Goal: Check status: Check status

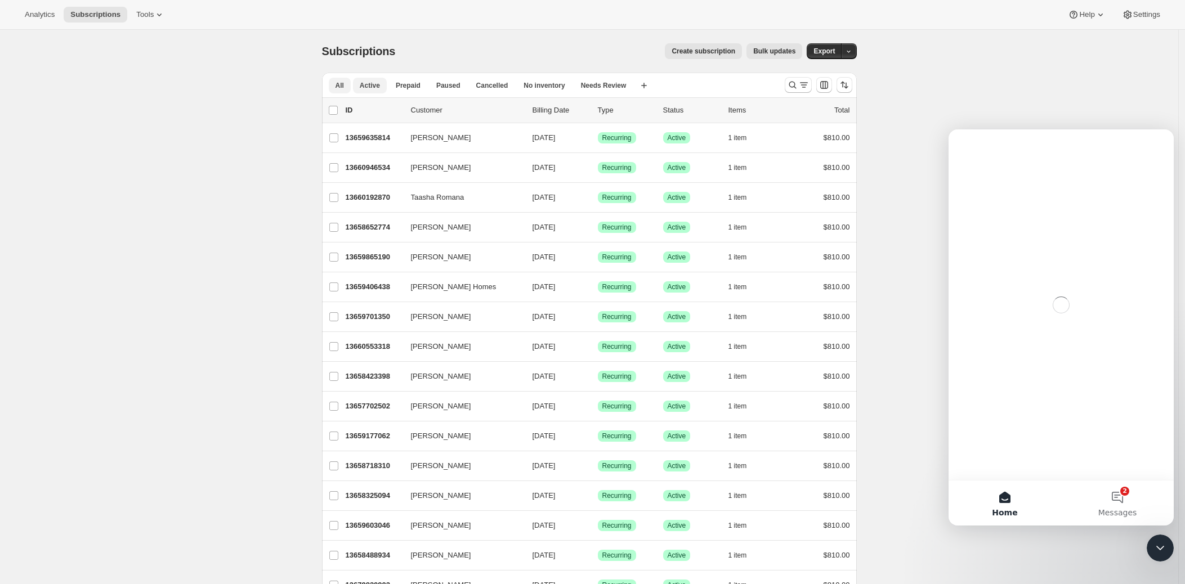
click at [369, 83] on span "Active" at bounding box center [370, 85] width 20 height 9
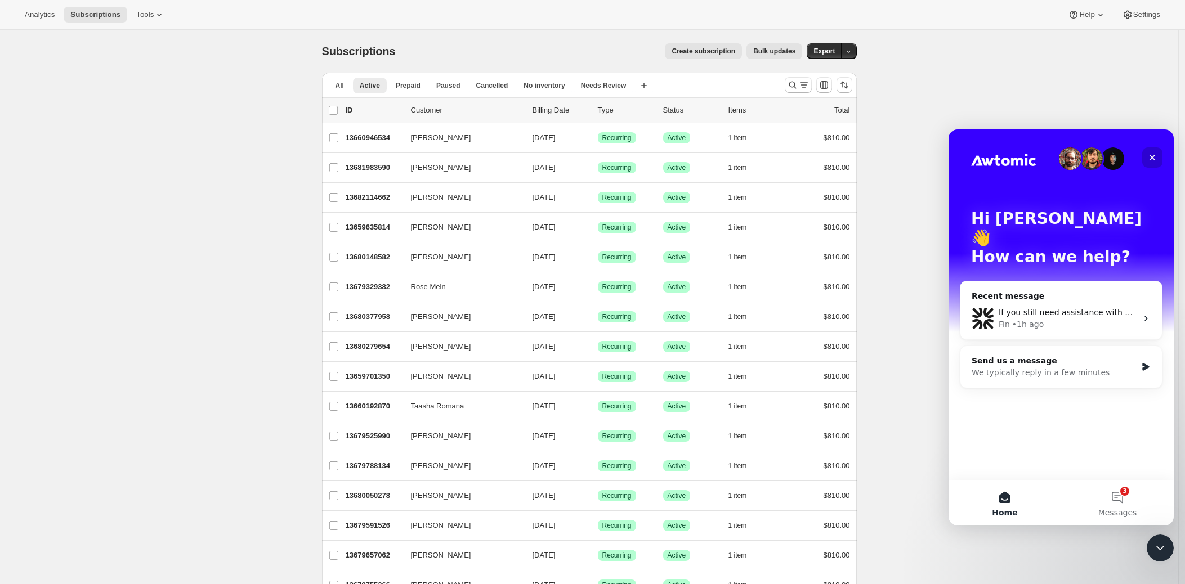
click at [1146, 155] on div "Close" at bounding box center [1152, 157] width 20 height 20
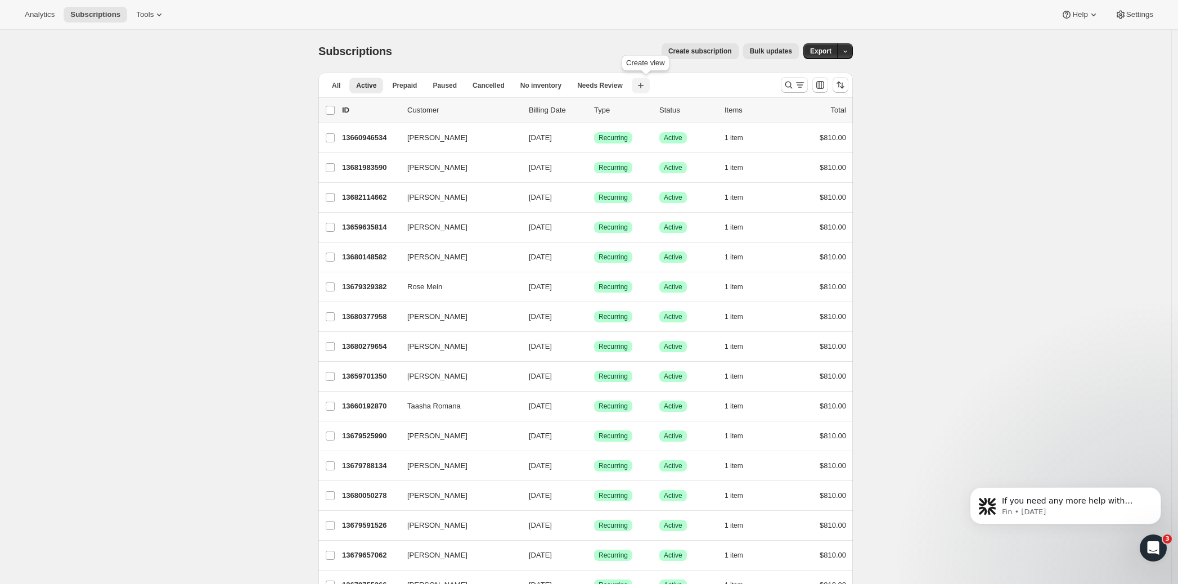
click at [647, 84] on icon "button" at bounding box center [640, 85] width 11 height 11
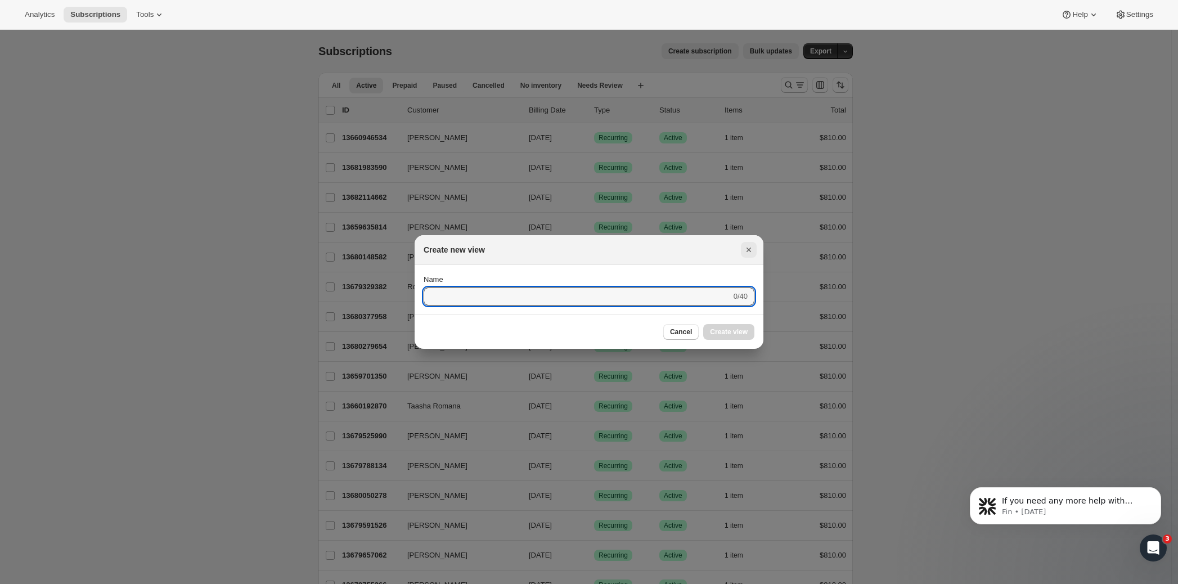
click at [752, 246] on icon "Close" at bounding box center [748, 249] width 11 height 11
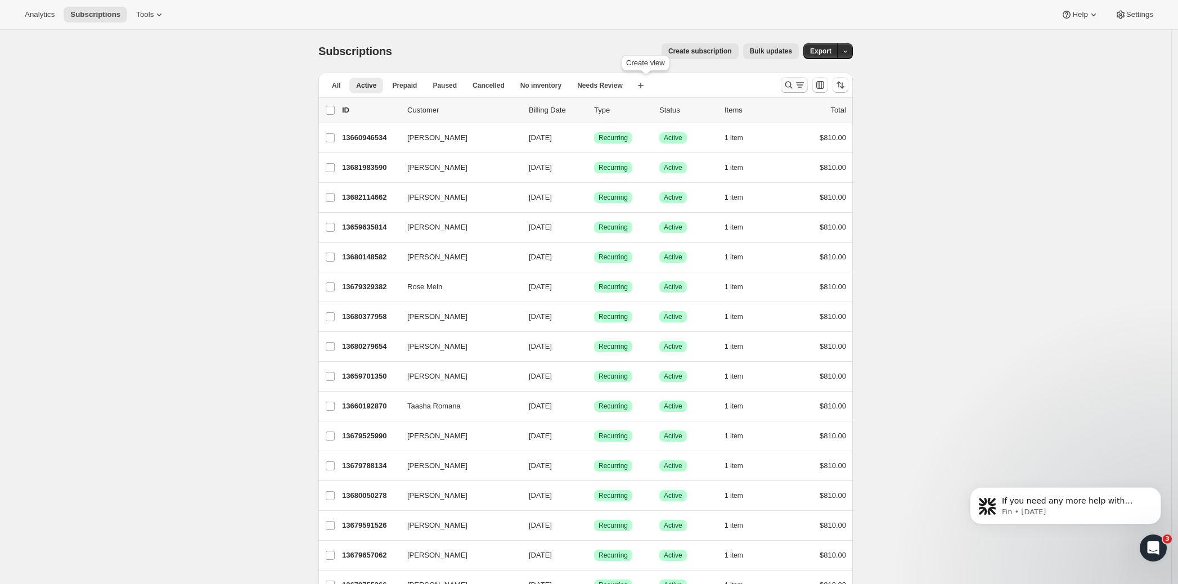
click at [797, 86] on div "Search and filter results" at bounding box center [794, 84] width 23 height 11
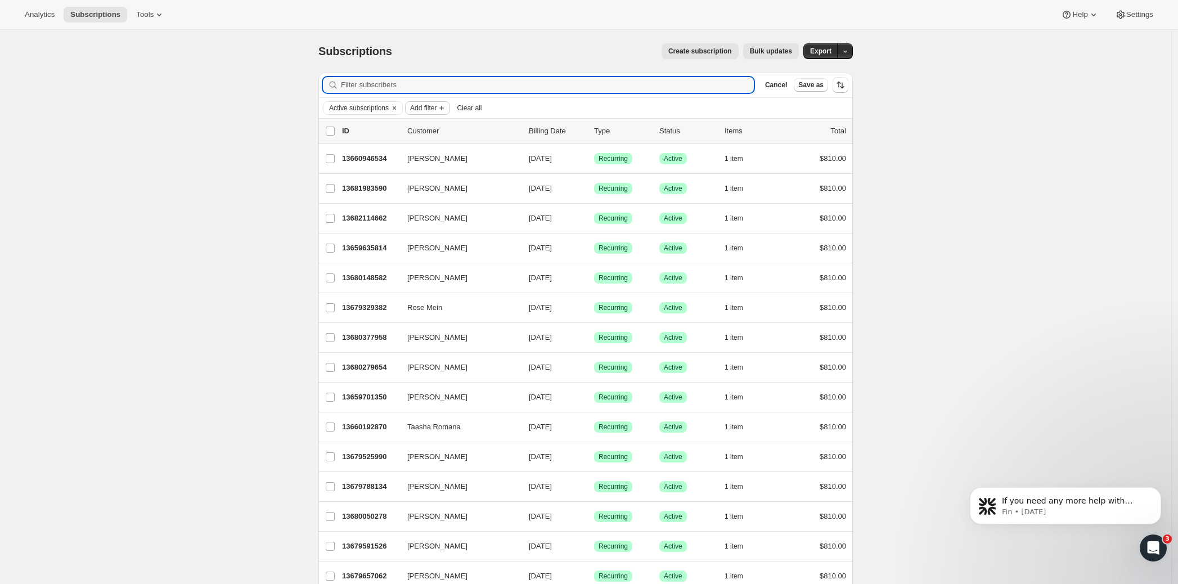
click at [432, 106] on span "Add filter" at bounding box center [423, 108] width 26 height 9
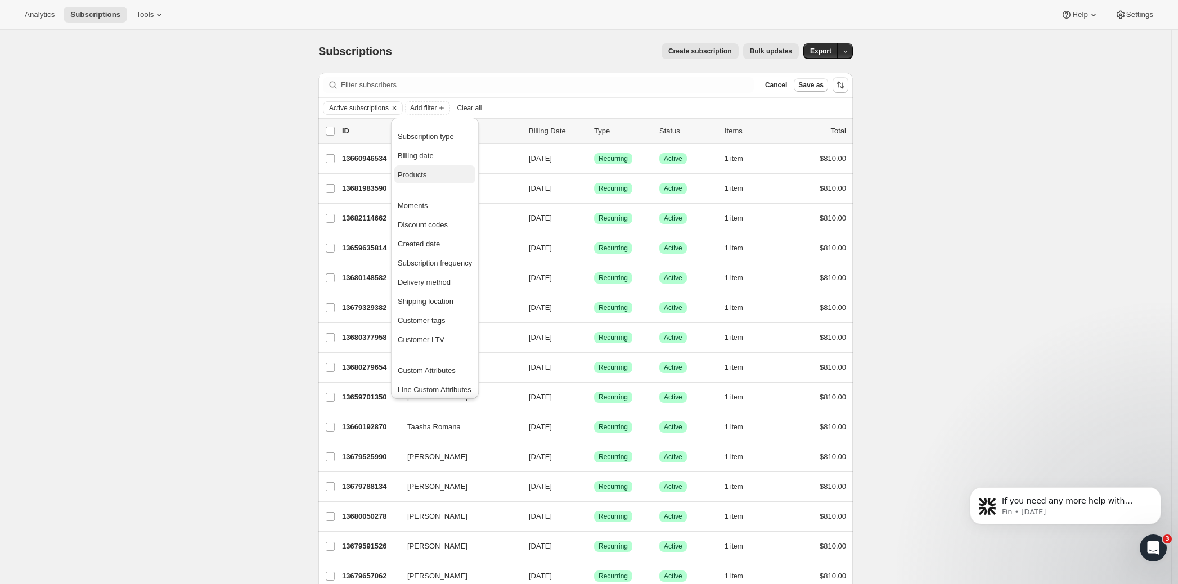
click at [427, 171] on span "Products" at bounding box center [412, 175] width 29 height 8
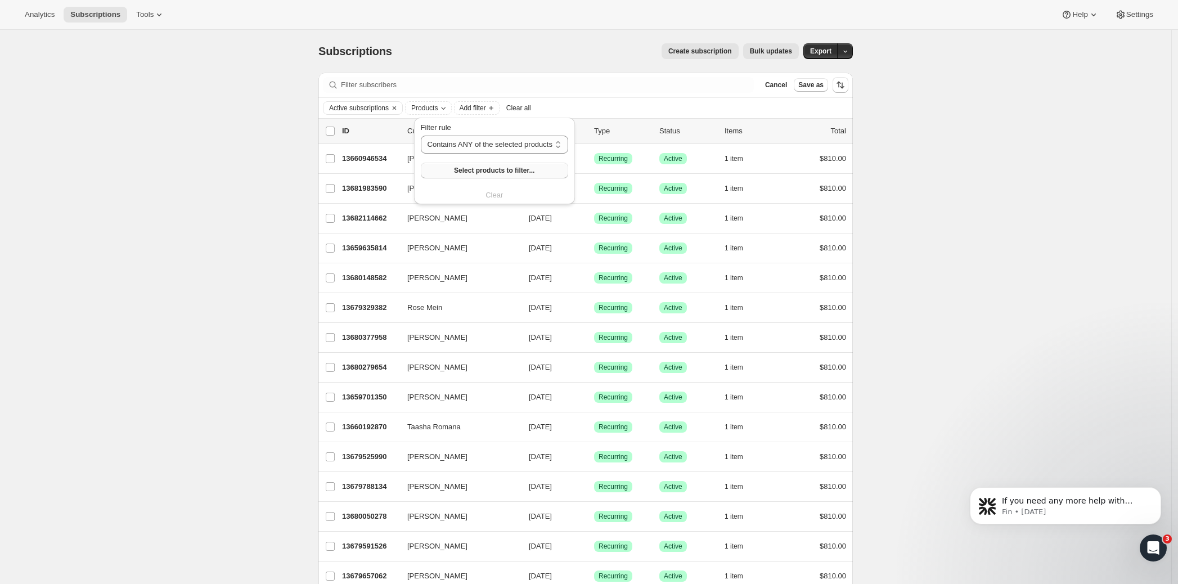
click at [485, 173] on span "Select products to filter..." at bounding box center [494, 170] width 80 height 9
click at [467, 107] on icon "Clear" at bounding box center [462, 108] width 9 height 9
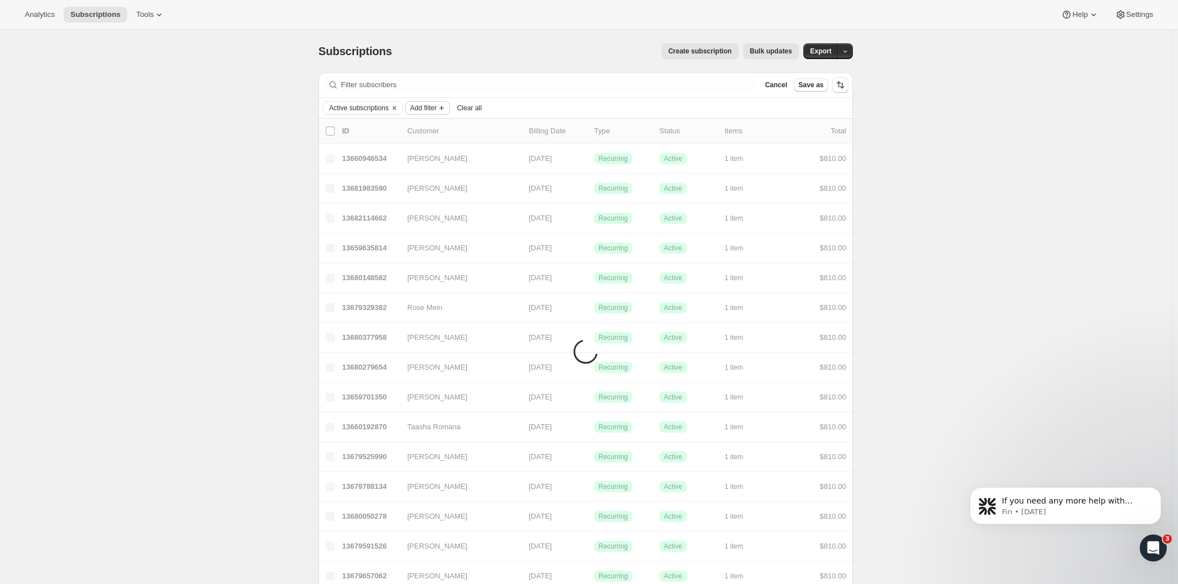
click at [437, 109] on span "Add filter" at bounding box center [423, 108] width 26 height 9
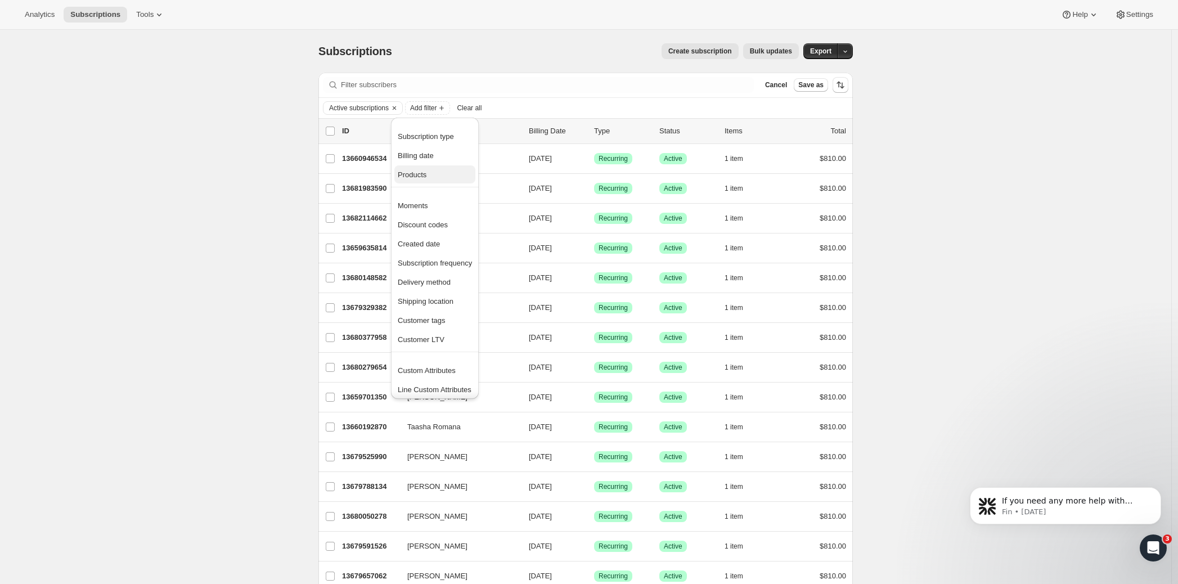
click at [434, 178] on span "Products" at bounding box center [435, 174] width 74 height 11
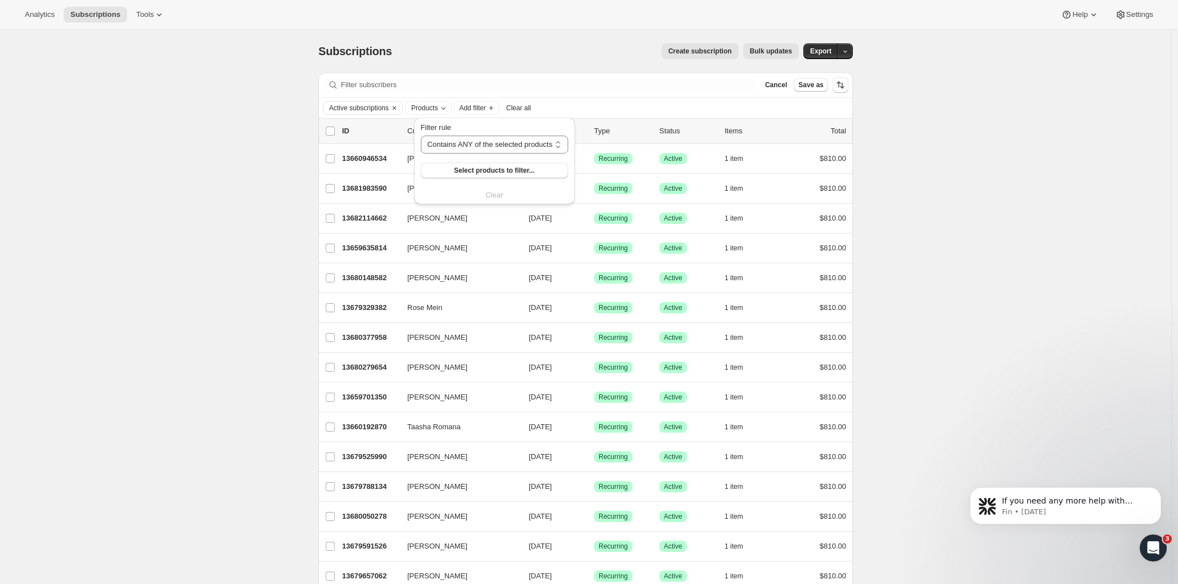
click at [492, 132] on div "Filter rule" at bounding box center [494, 127] width 147 height 11
click at [495, 167] on span "Select products to filter..." at bounding box center [494, 170] width 80 height 9
click at [464, 108] on icon "Clear" at bounding box center [462, 107] width 3 height 3
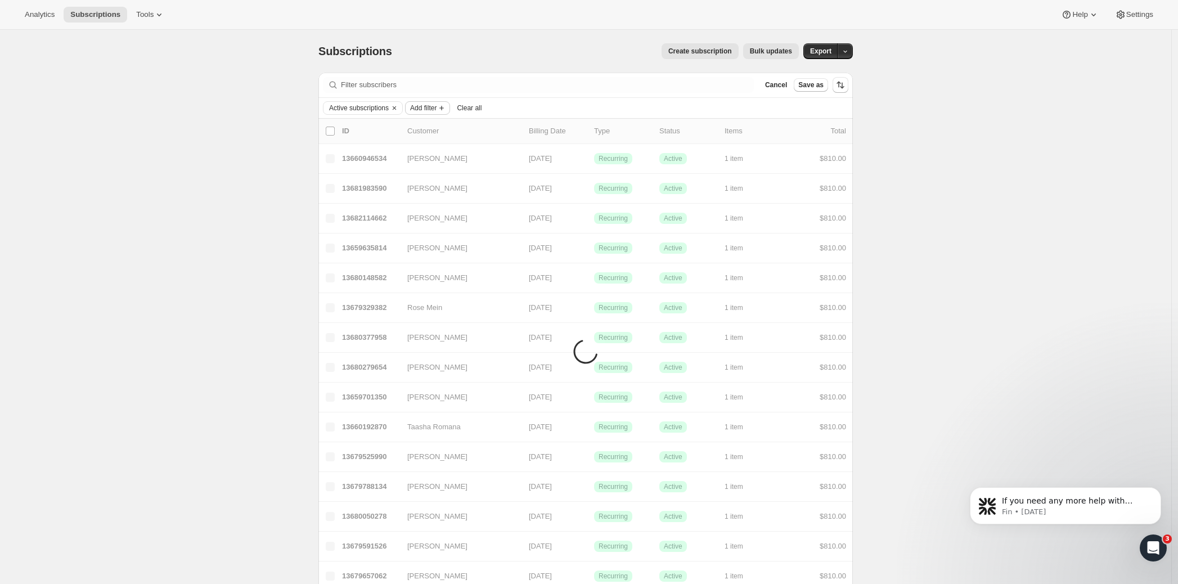
click at [437, 107] on span "Add filter" at bounding box center [423, 108] width 26 height 9
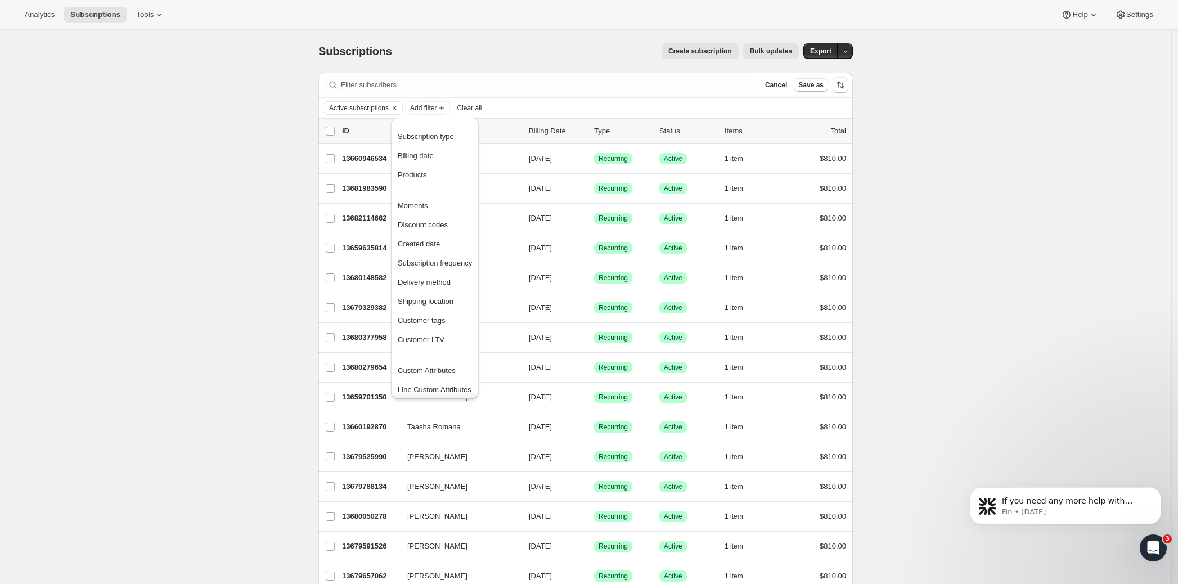
click at [437, 109] on span "Add filter" at bounding box center [423, 108] width 26 height 9
click at [421, 176] on span "Products" at bounding box center [412, 175] width 29 height 8
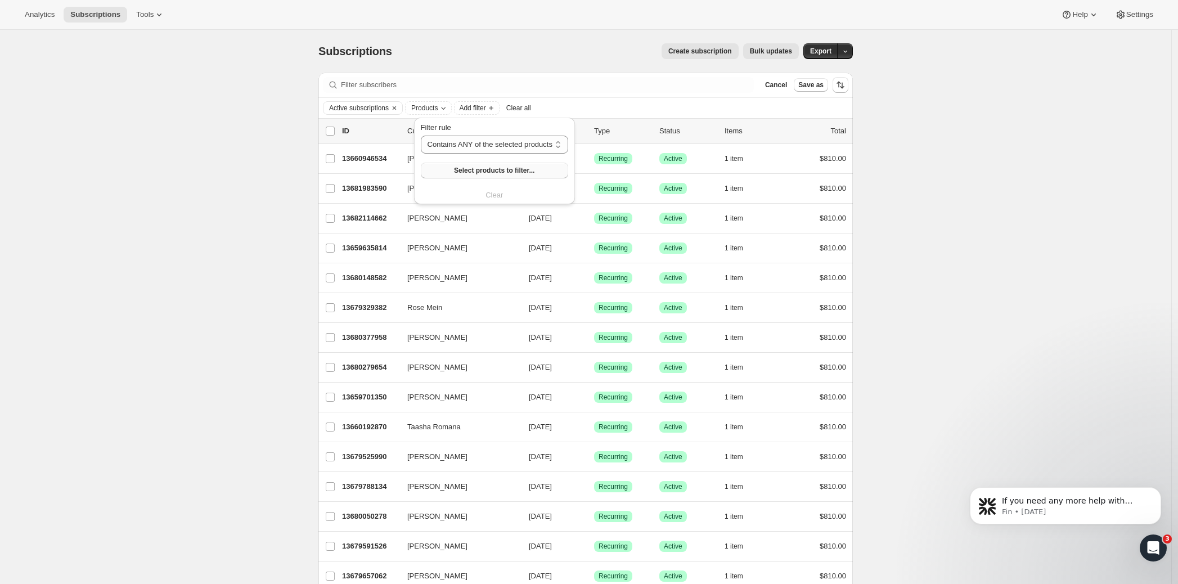
click at [486, 171] on span "Select products to filter..." at bounding box center [494, 170] width 80 height 9
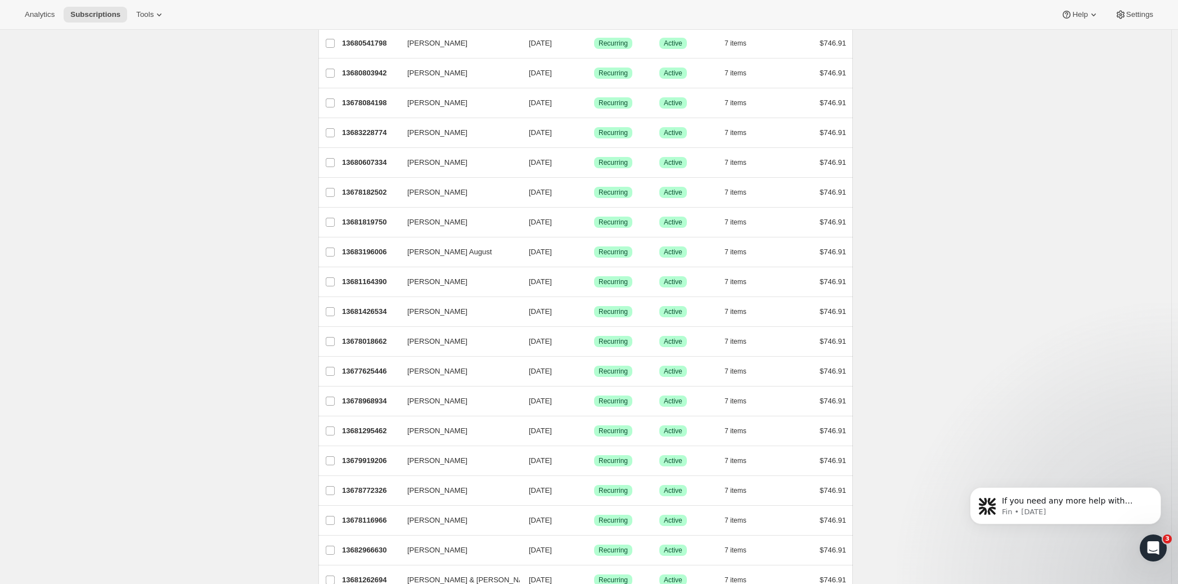
scroll to position [23, 0]
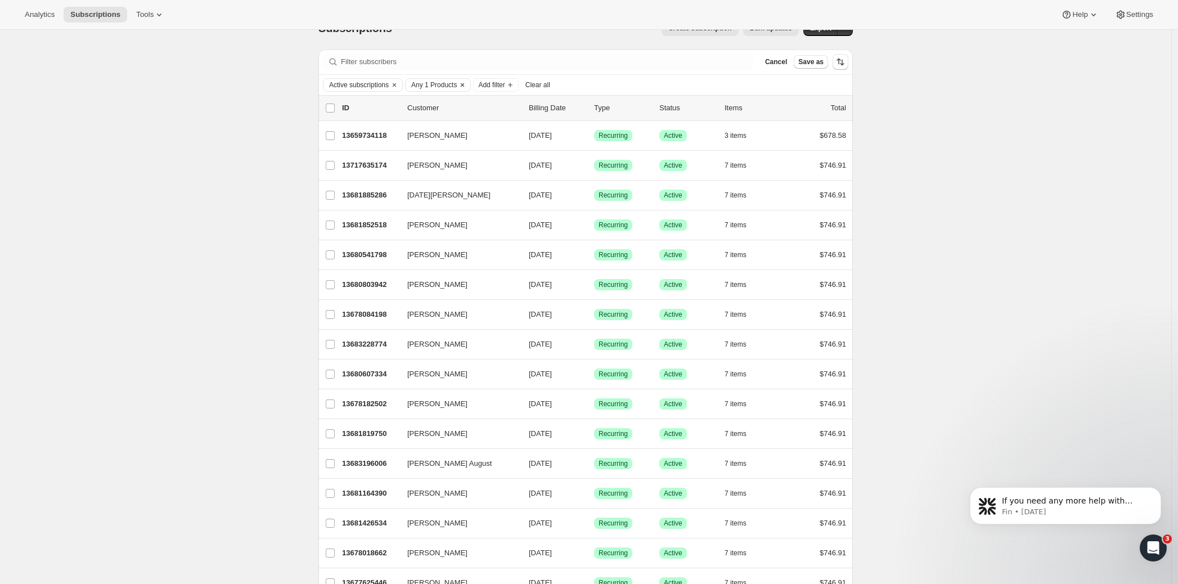
click at [467, 82] on icon "Clear" at bounding box center [462, 84] width 9 height 9
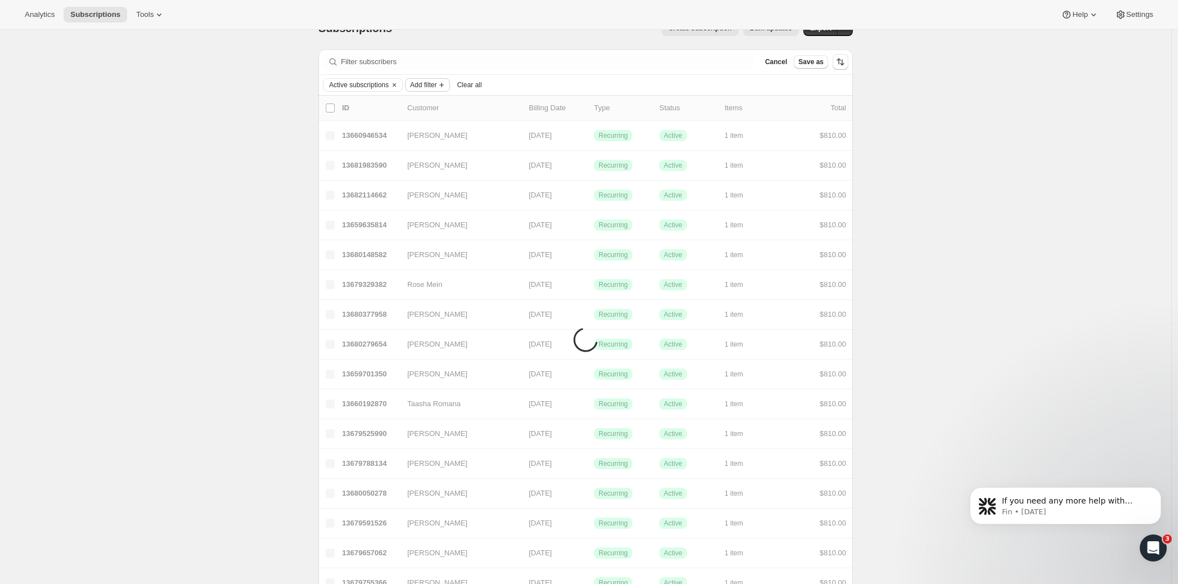
click at [446, 87] on icon "Add filter" at bounding box center [441, 84] width 9 height 9
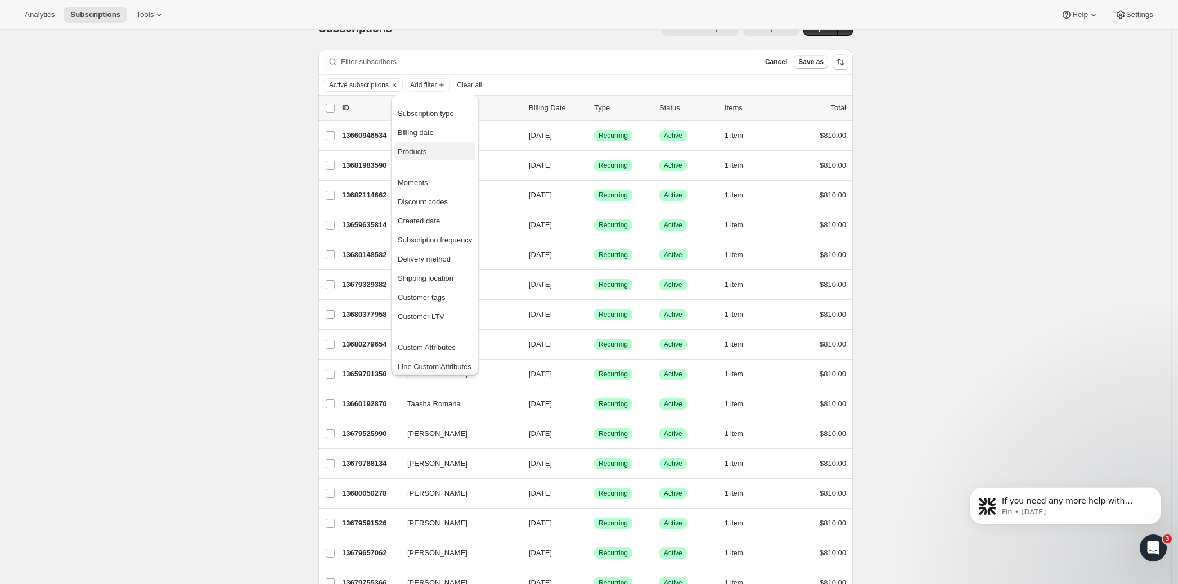
click at [410, 147] on span "Products" at bounding box center [412, 151] width 29 height 8
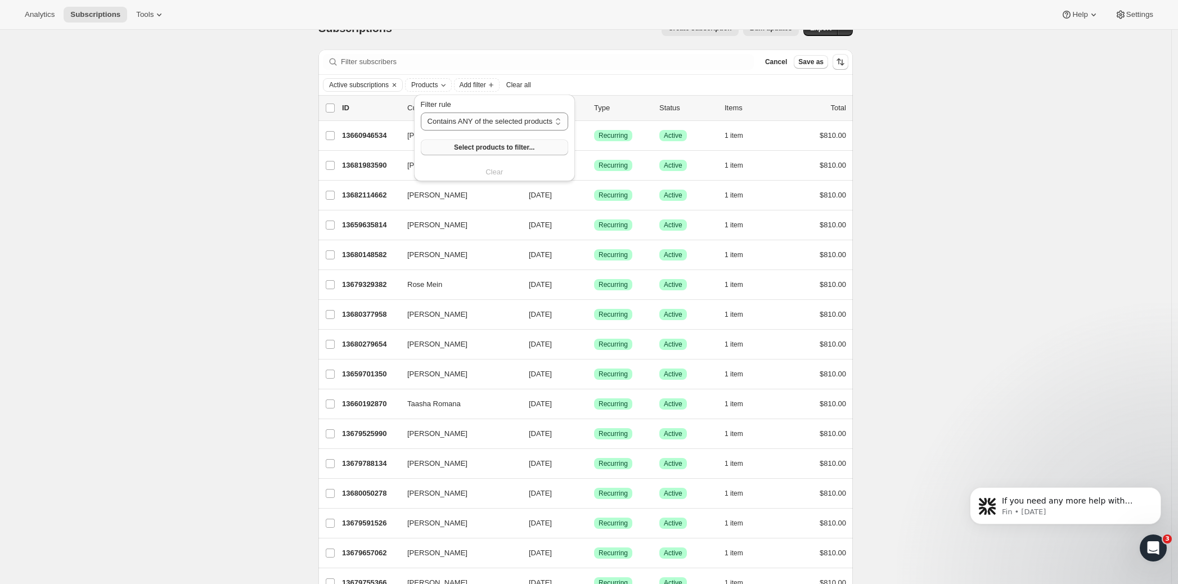
click at [483, 149] on span "Select products to filter..." at bounding box center [494, 147] width 80 height 9
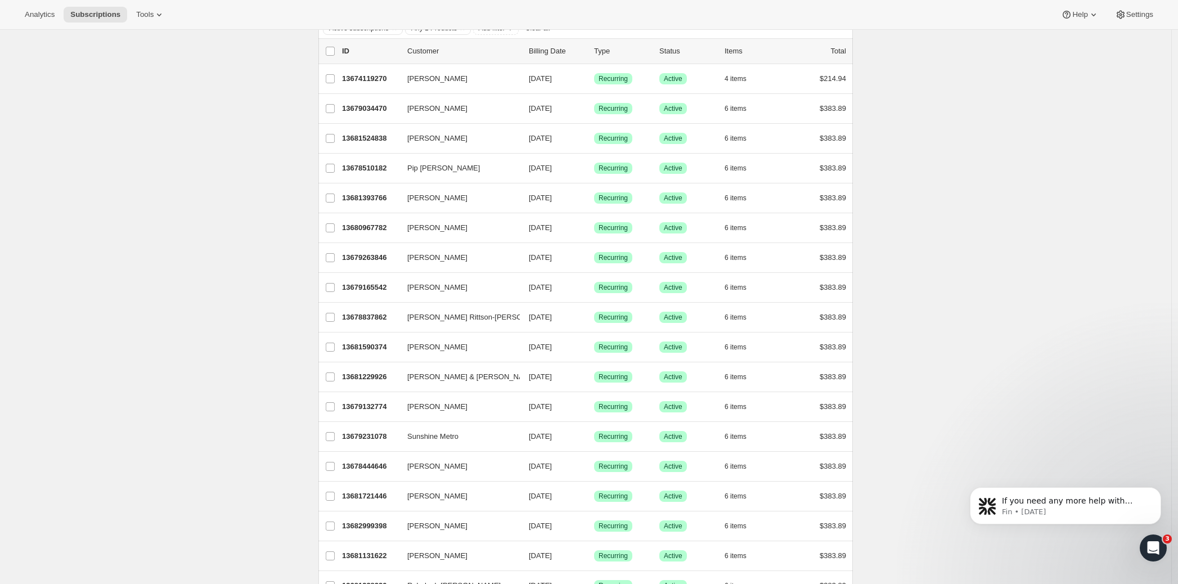
scroll to position [0, 0]
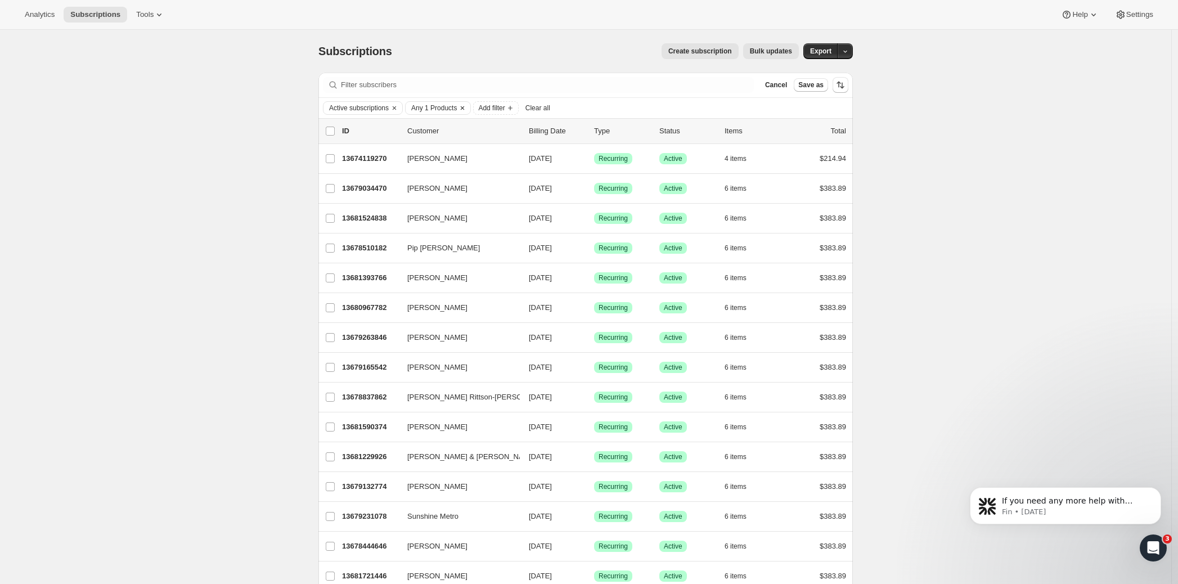
click at [467, 109] on icon "Clear" at bounding box center [462, 108] width 9 height 9
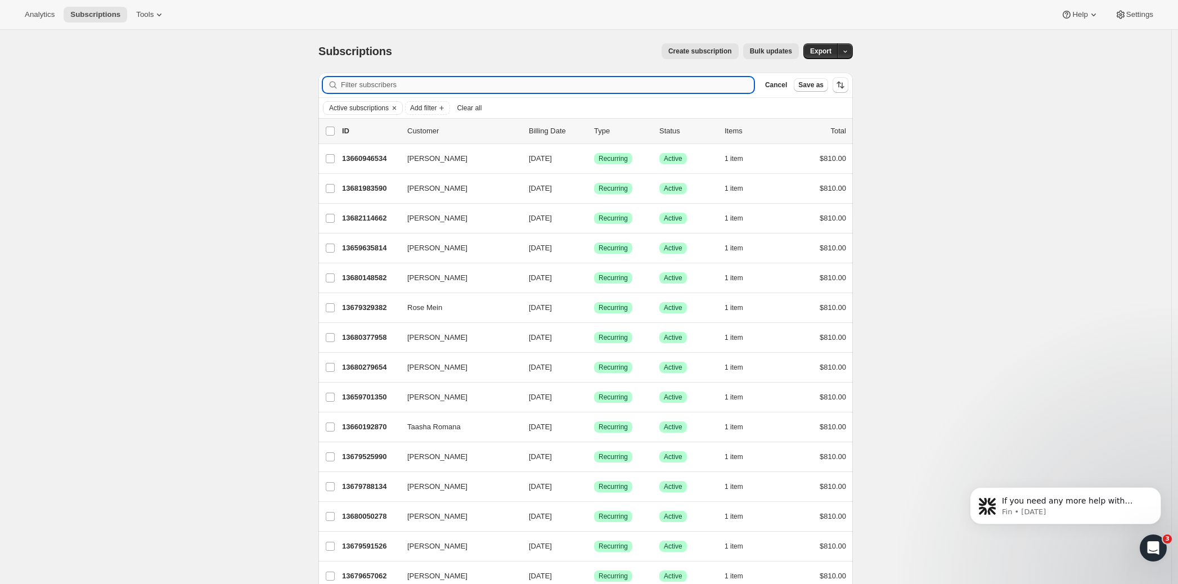
click at [391, 77] on input "Filter subscribers" at bounding box center [547, 85] width 413 height 16
click at [396, 107] on icon "Clear" at bounding box center [394, 107] width 3 height 3
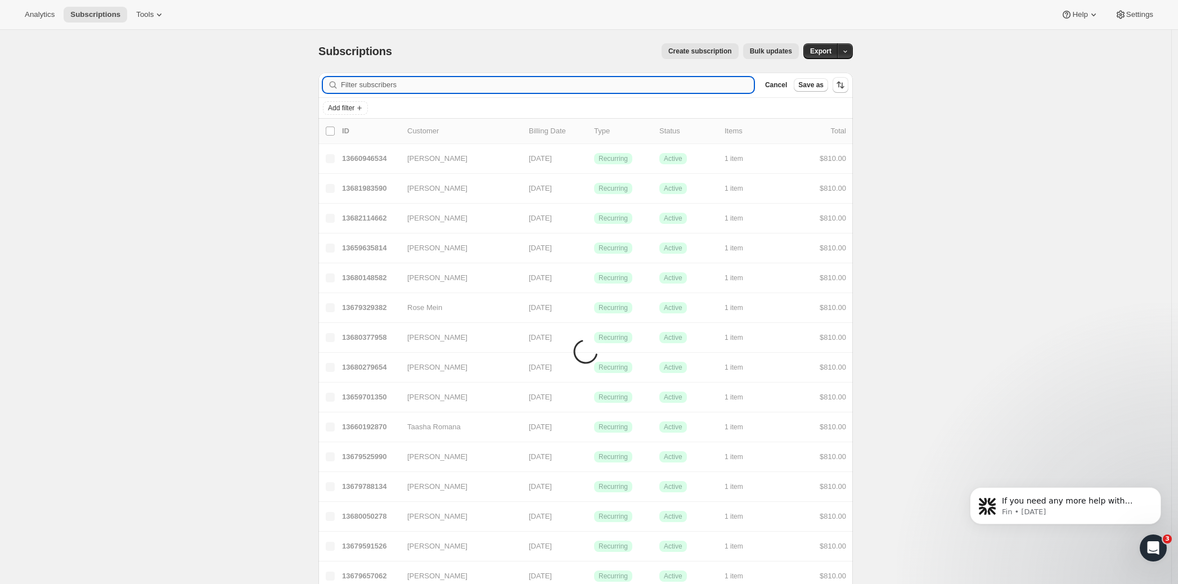
click at [396, 89] on input "Filter subscribers" at bounding box center [547, 85] width 413 height 16
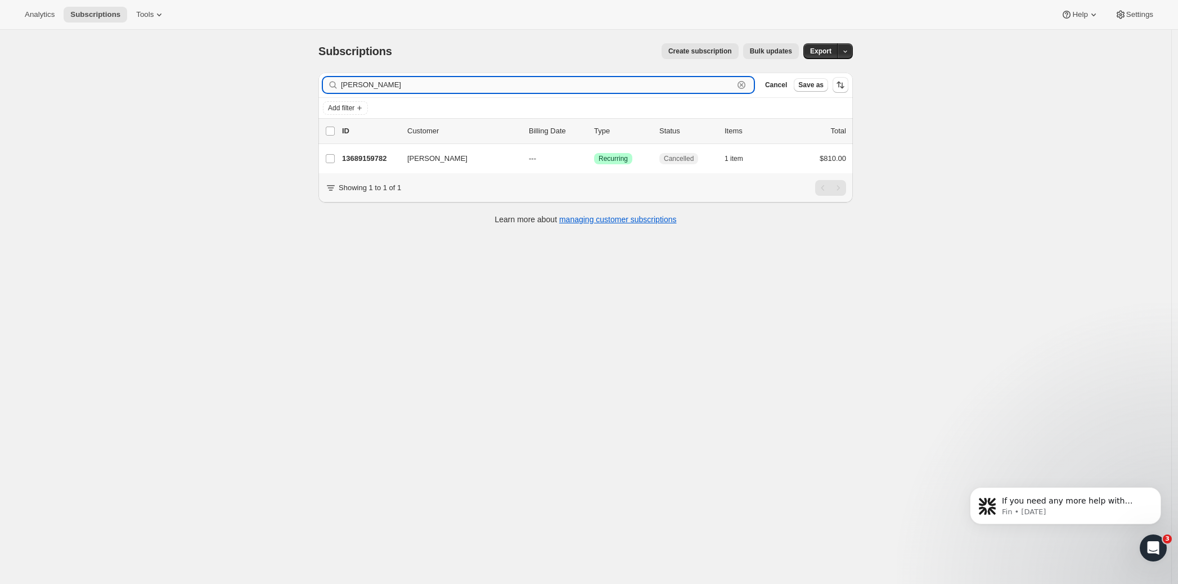
type input "[PERSON_NAME]"
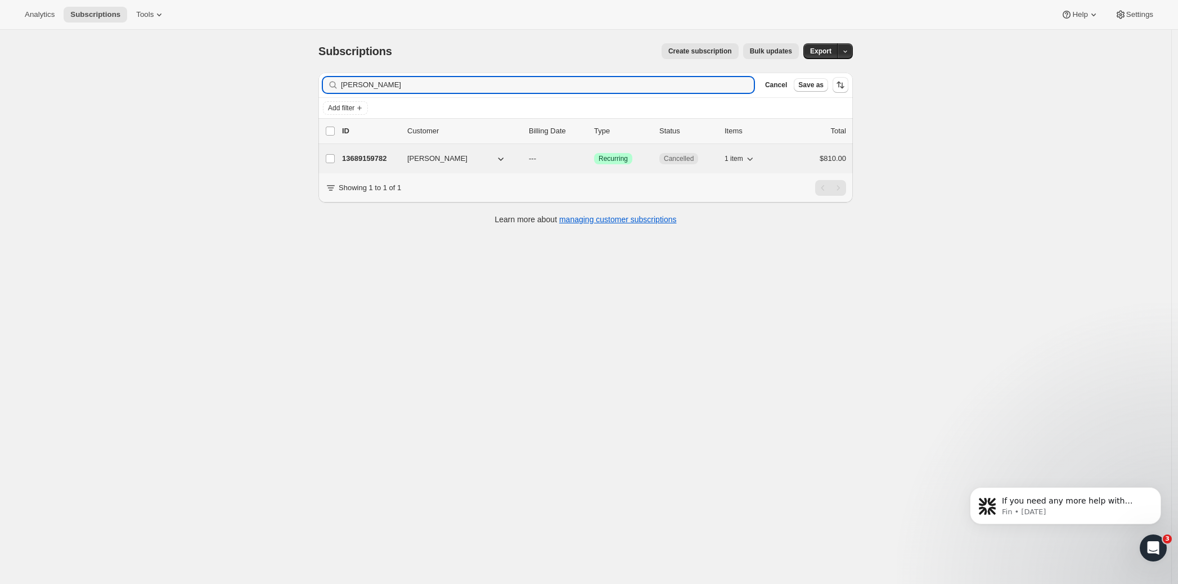
drag, startPoint x: 361, startPoint y: 87, endPoint x: 414, endPoint y: 162, distance: 92.4
click at [414, 162] on span "[PERSON_NAME]" at bounding box center [437, 158] width 60 height 11
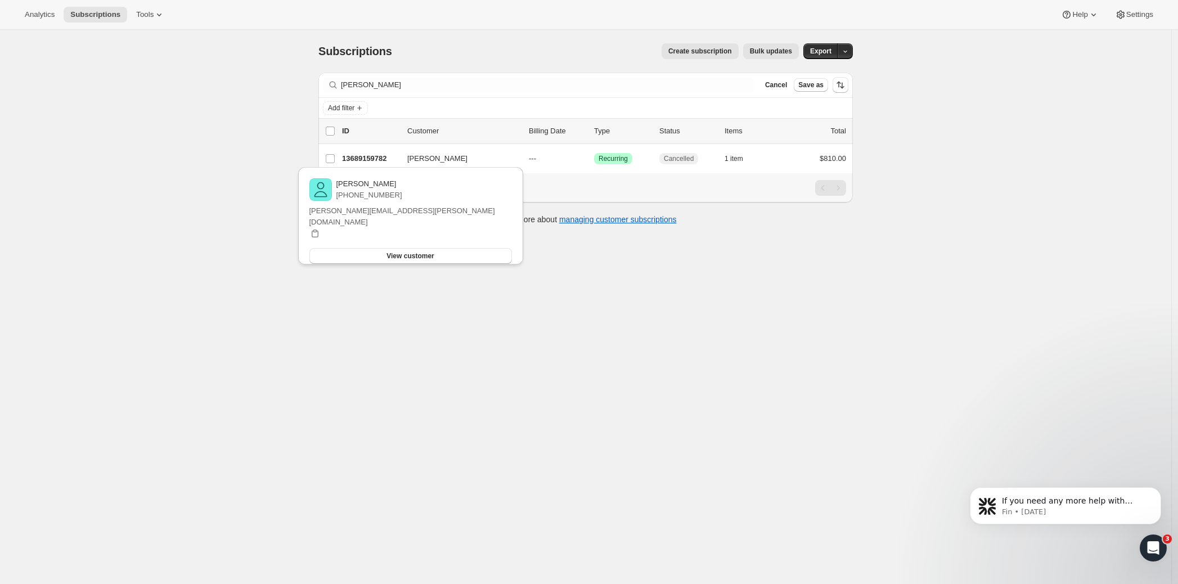
click at [367, 166] on div "[PERSON_NAME] [PHONE_NUMBER] [PERSON_NAME][EMAIL_ADDRESS][PERSON_NAME][DOMAIN_N…" at bounding box center [411, 218] width 234 height 109
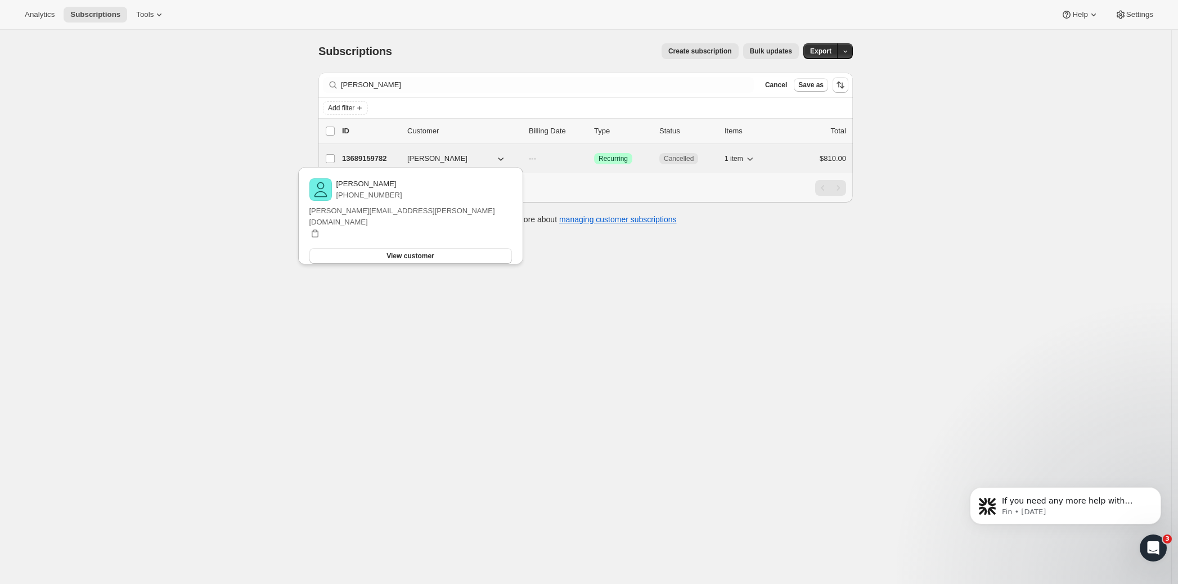
click at [369, 162] on p "13689159782" at bounding box center [370, 158] width 56 height 11
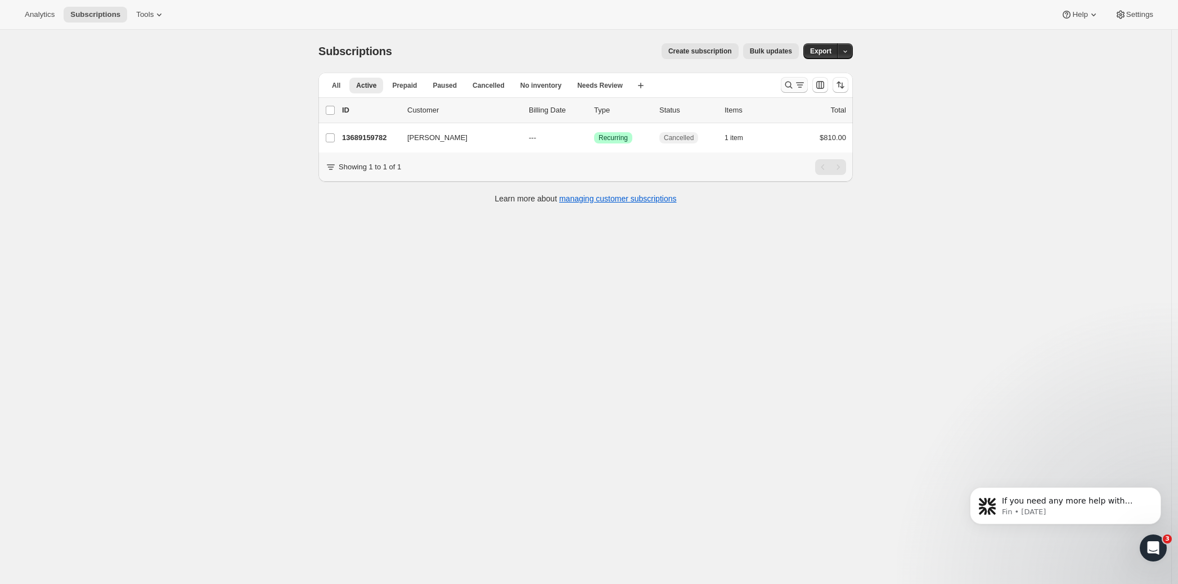
click at [804, 84] on icon "Search and filter results" at bounding box center [800, 84] width 11 height 11
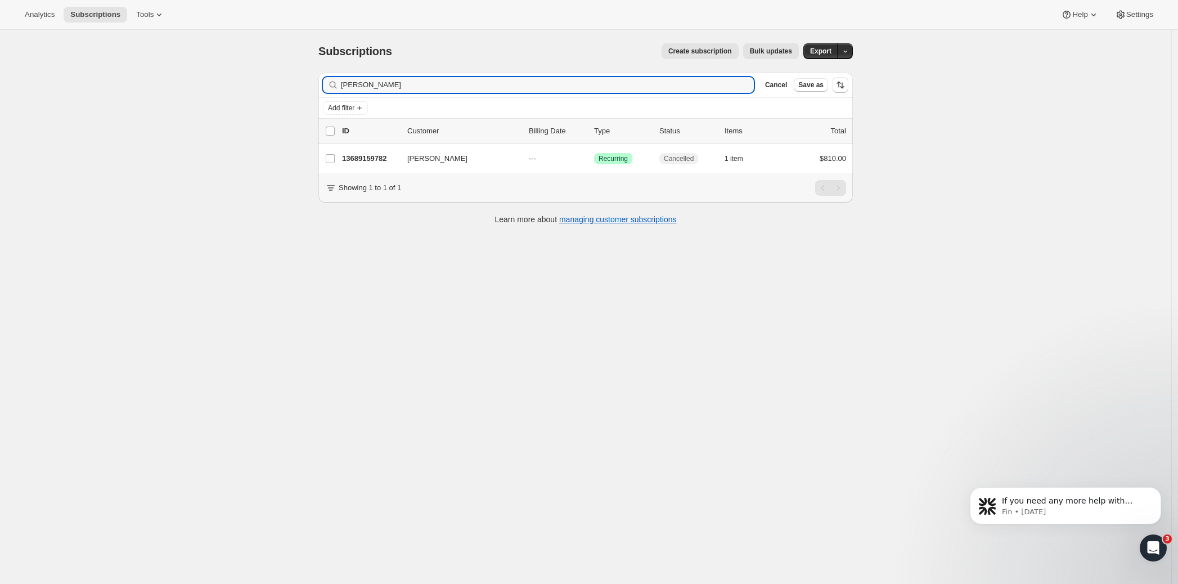
drag, startPoint x: 388, startPoint y: 84, endPoint x: 340, endPoint y: 84, distance: 47.8
click at [337, 86] on div "[PERSON_NAME] [PERSON_NAME]" at bounding box center [538, 85] width 431 height 16
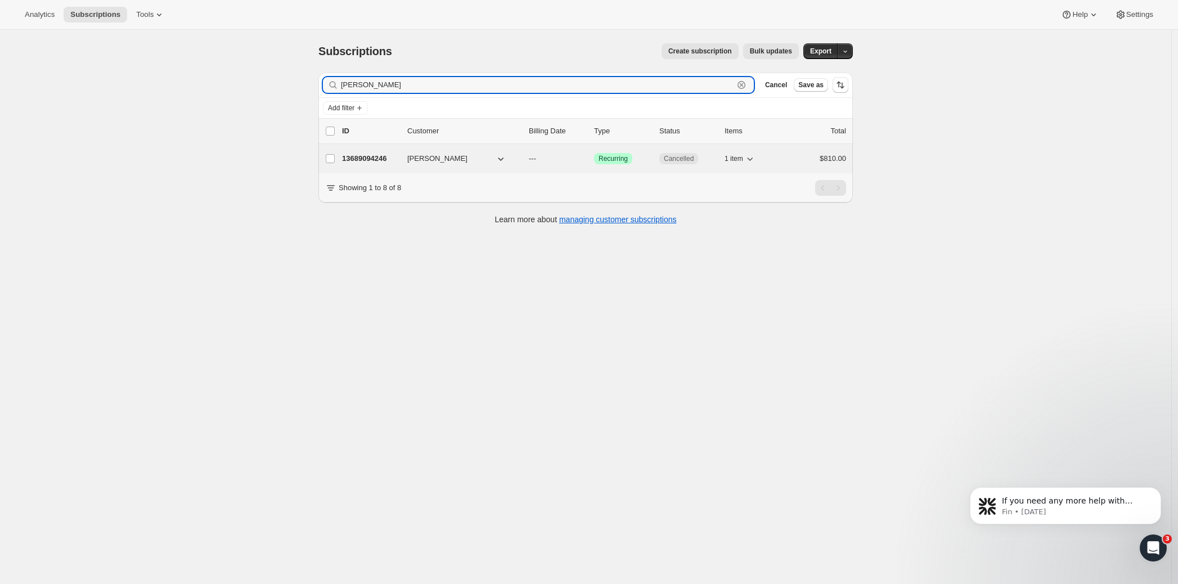
type input "[PERSON_NAME]"
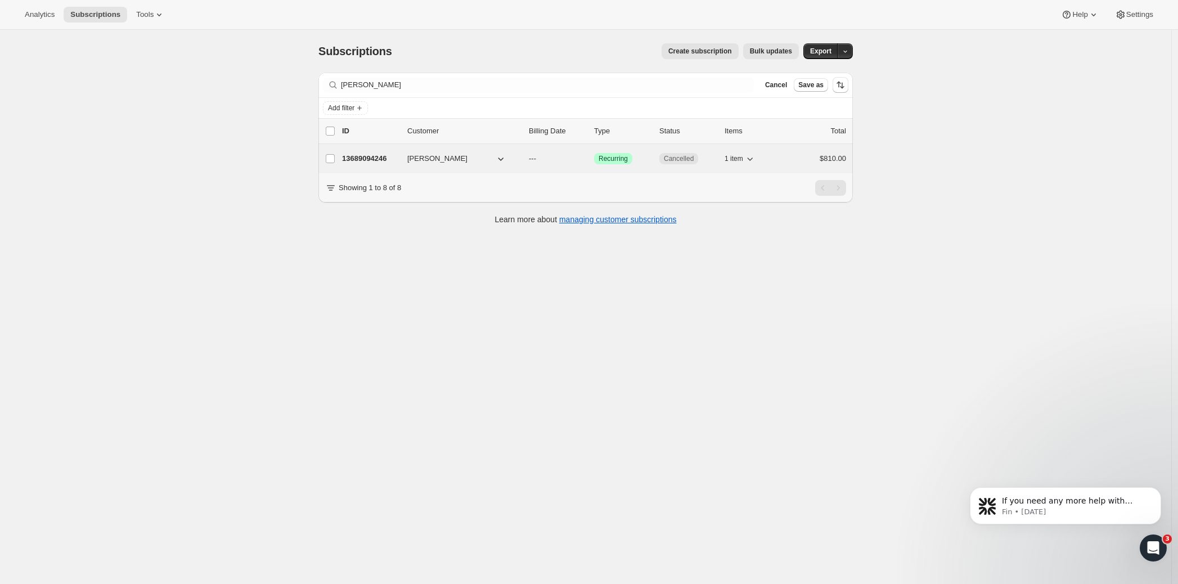
click at [377, 158] on p "13689094246" at bounding box center [370, 158] width 56 height 11
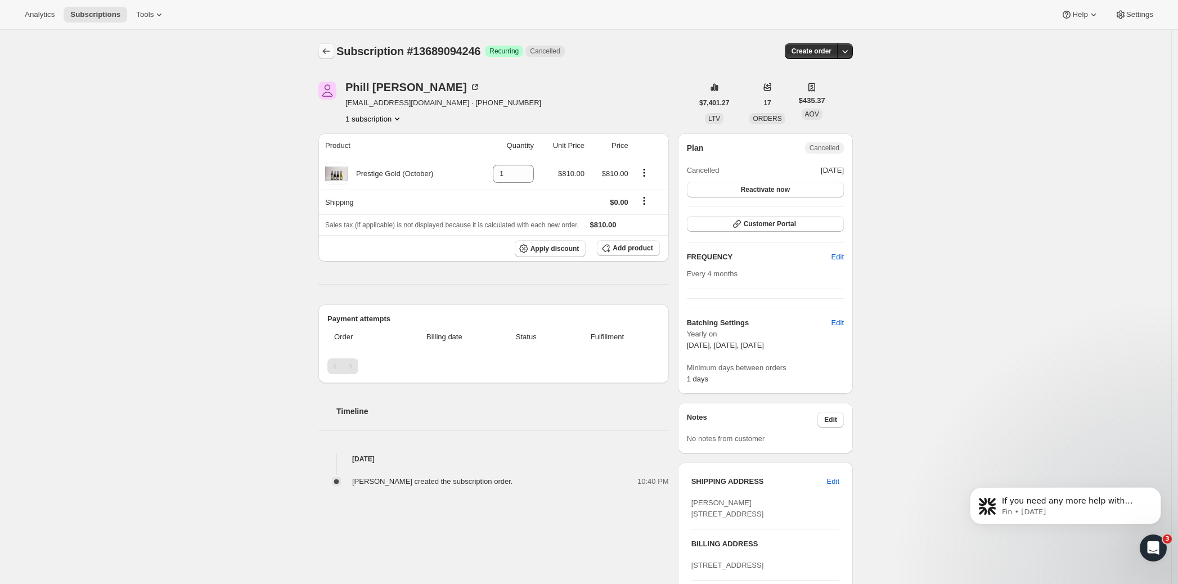
click at [324, 55] on button "Subscriptions" at bounding box center [327, 51] width 16 height 16
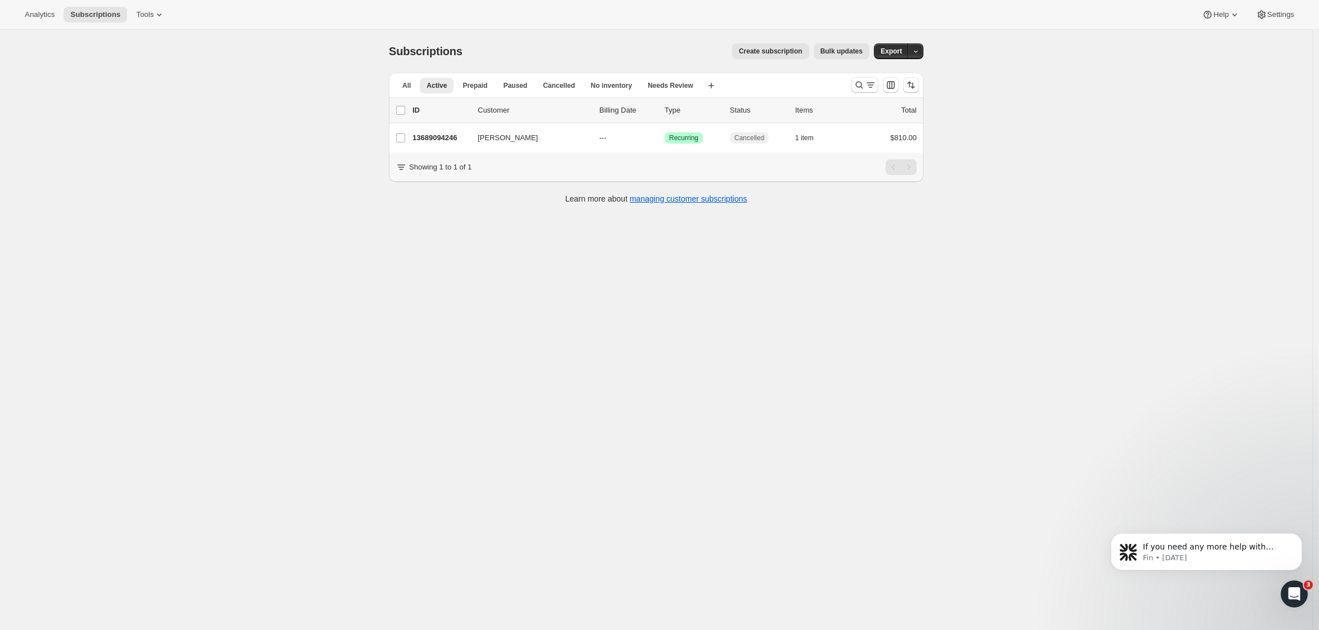
click at [173, 167] on div "Subscriptions. This page is ready Subscriptions Create subscription Bulk update…" at bounding box center [656, 345] width 1312 height 630
